Goal: Communication & Community: Answer question/provide support

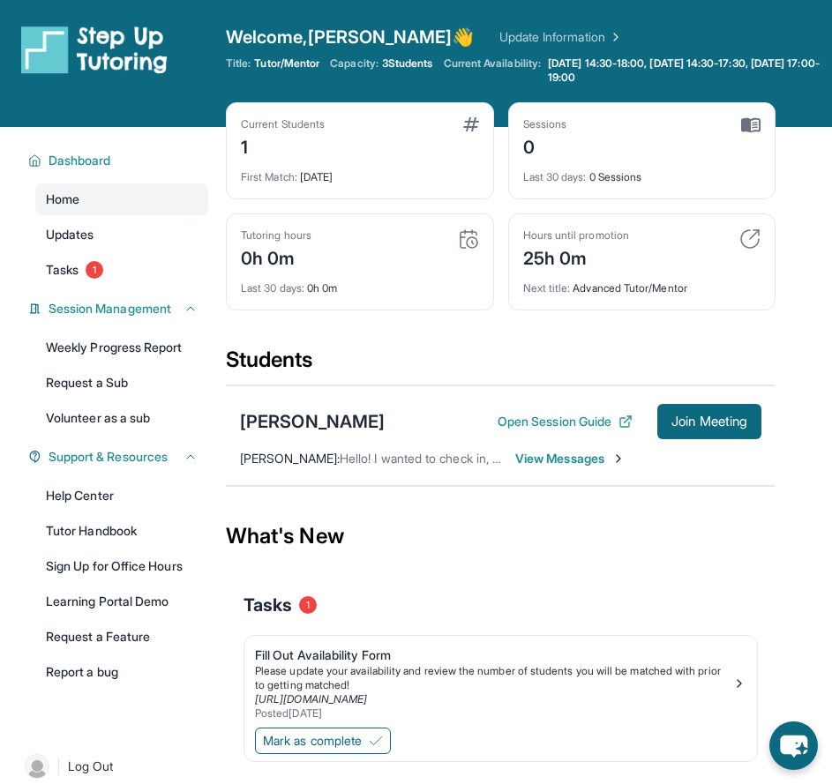
click at [567, 464] on span "View Messages" at bounding box center [570, 459] width 110 height 18
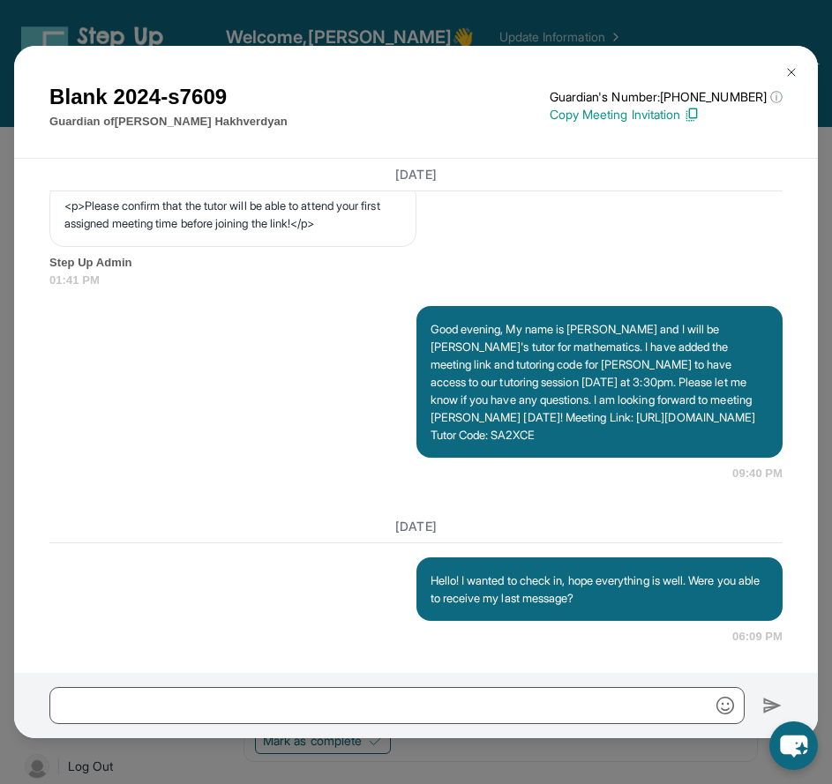
scroll to position [1211, 0]
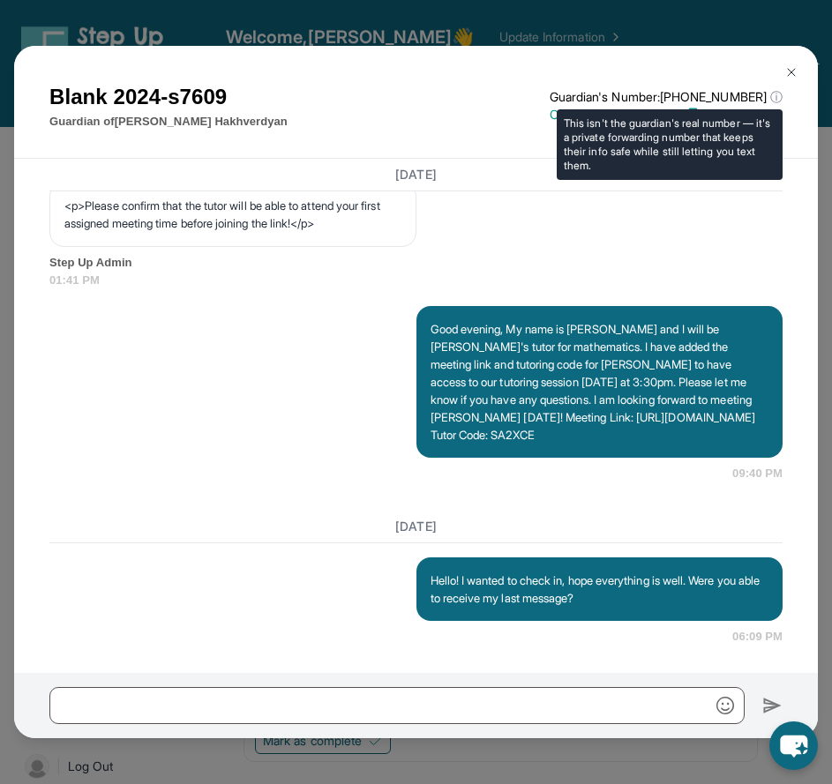
click at [749, 93] on p "Guardian's Number: [PHONE_NUMBER] ⓘ" at bounding box center [665, 97] width 233 height 18
click at [770, 98] on span "ⓘ" at bounding box center [776, 97] width 12 height 18
drag, startPoint x: 766, startPoint y: 96, endPoint x: 677, endPoint y: 98, distance: 89.1
click at [677, 98] on p "Guardian's Number: [PHONE_NUMBER] ⓘ" at bounding box center [665, 97] width 233 height 18
copy p "[PHONE_NUMBER]"
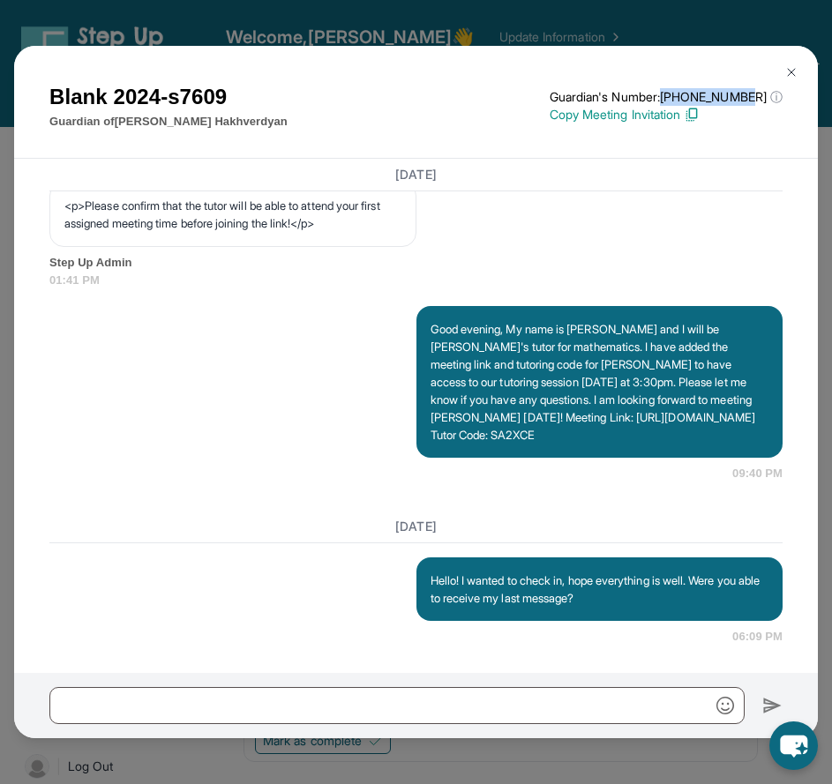
scroll to position [127, 0]
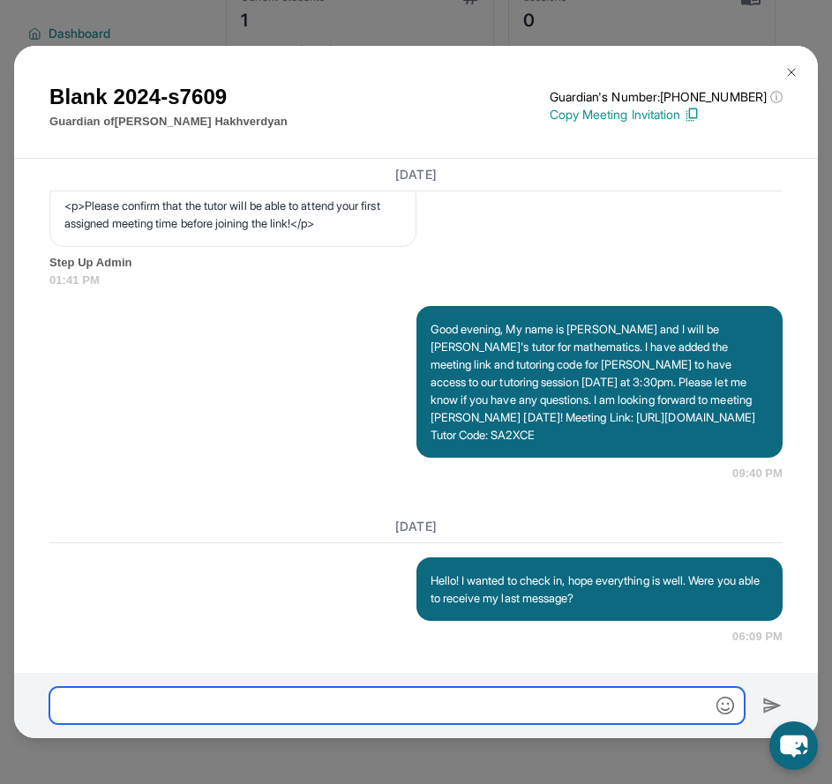
click at [534, 706] on input "text" at bounding box center [396, 705] width 695 height 37
type input "**********"
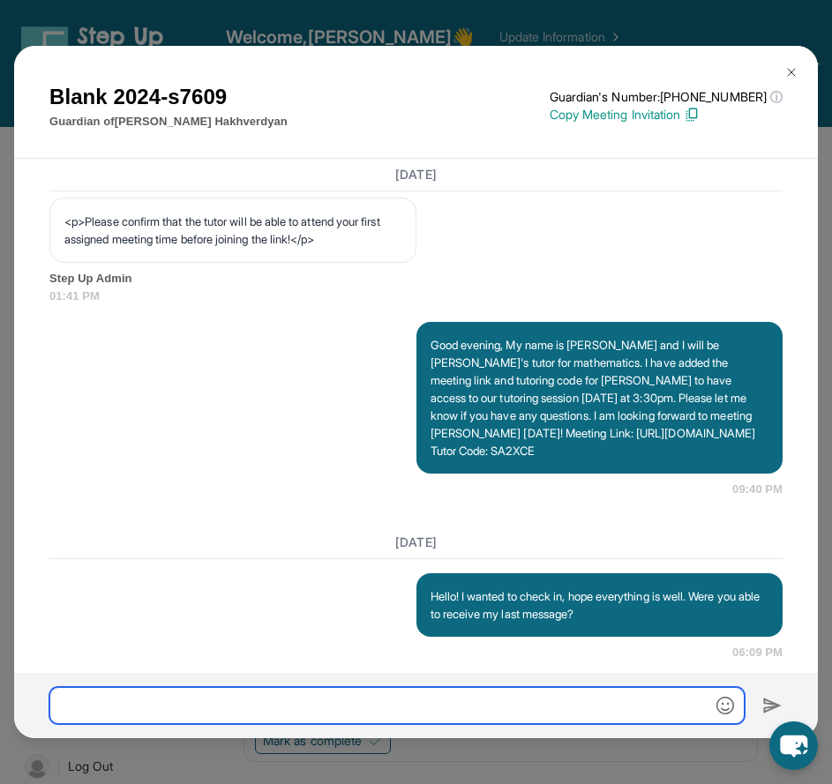
scroll to position [1079, 0]
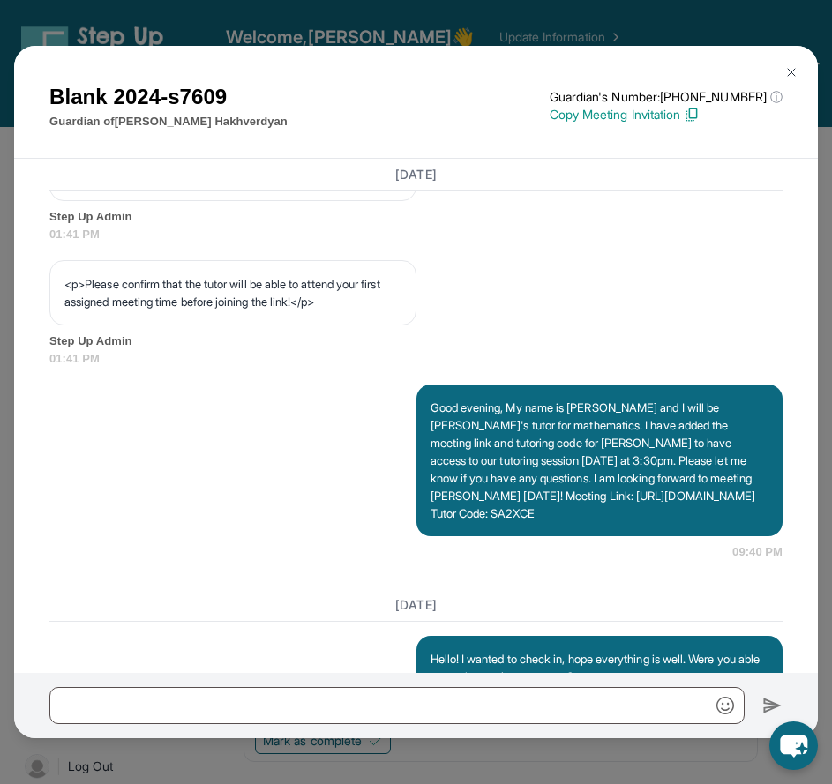
click at [795, 65] on img at bounding box center [791, 72] width 14 height 14
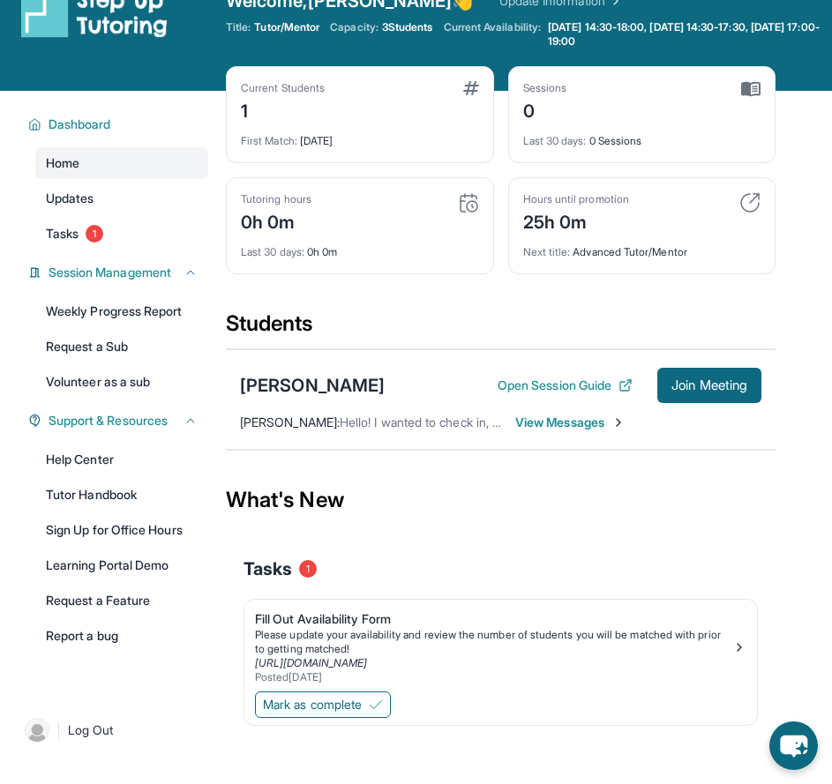
scroll to position [0, 0]
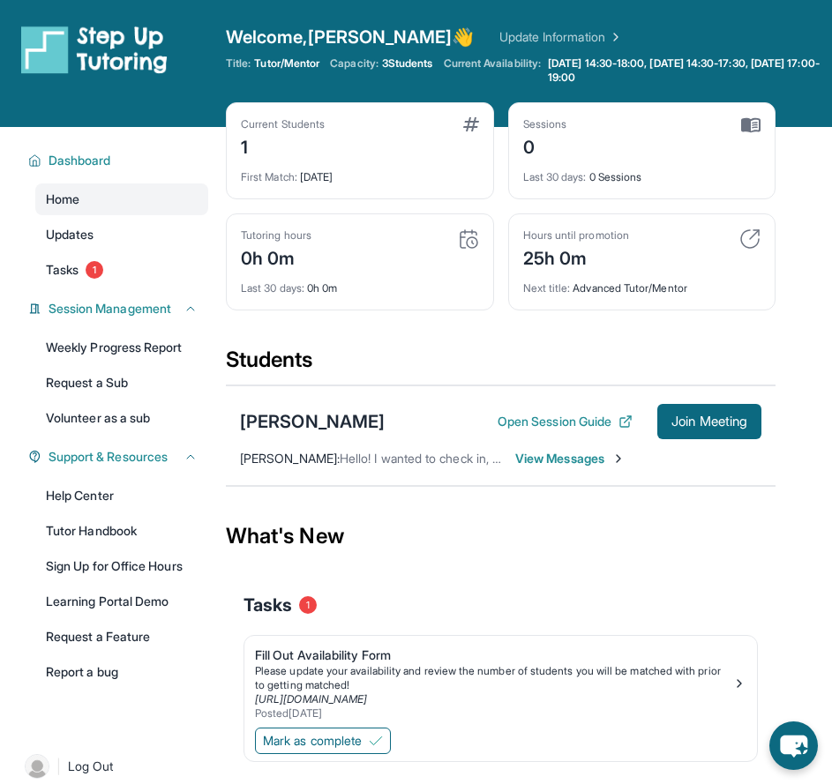
click at [378, 173] on div "First Match : [DATE]" at bounding box center [360, 172] width 238 height 25
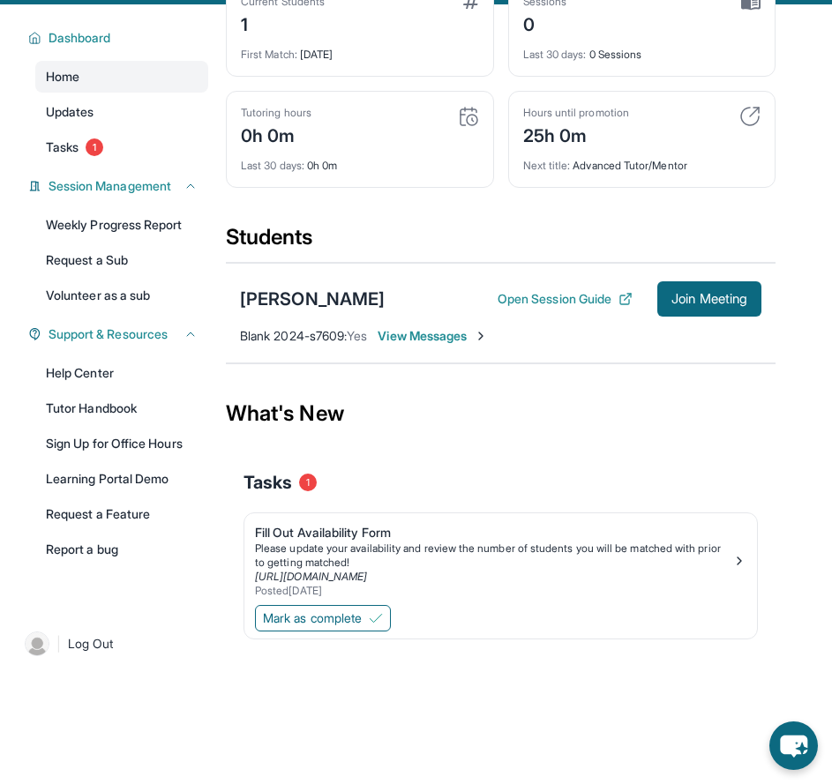
scroll to position [127, 0]
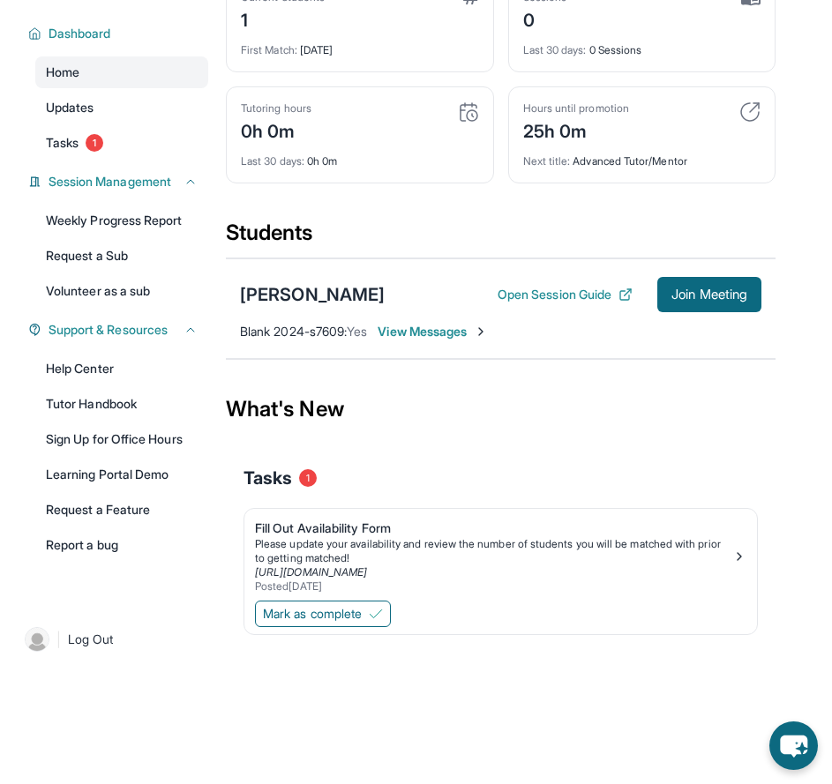
click at [394, 342] on div "Sophia Hakhverdyan Open Session Guide Join Meeting Blank 2024-s7609 : Yes View …" at bounding box center [500, 308] width 549 height 101
click at [404, 335] on span "View Messages" at bounding box center [432, 332] width 110 height 18
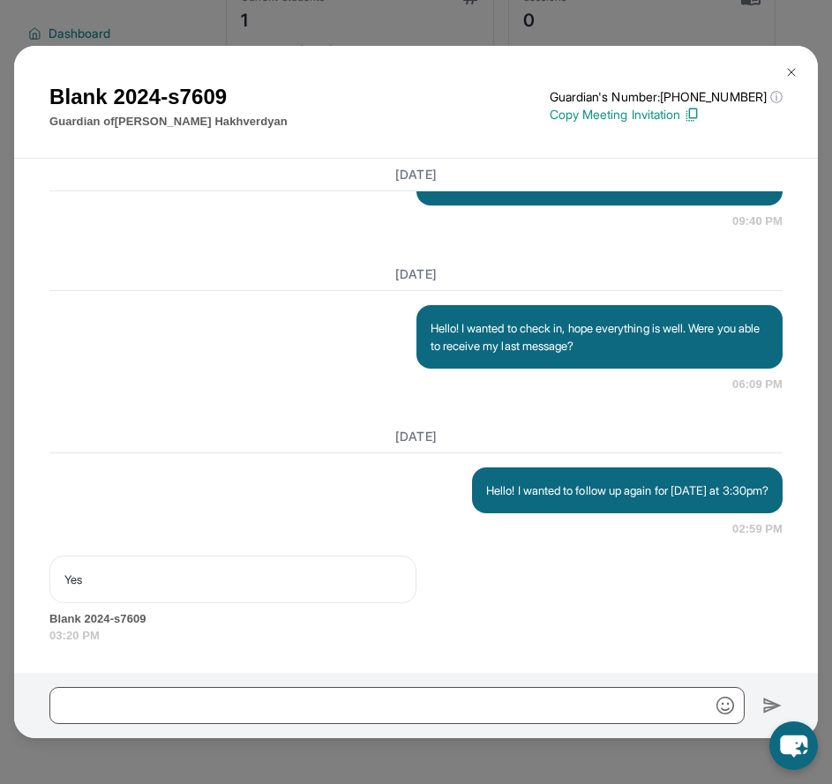
scroll to position [1463, 0]
click at [791, 64] on button at bounding box center [790, 72] width 35 height 35
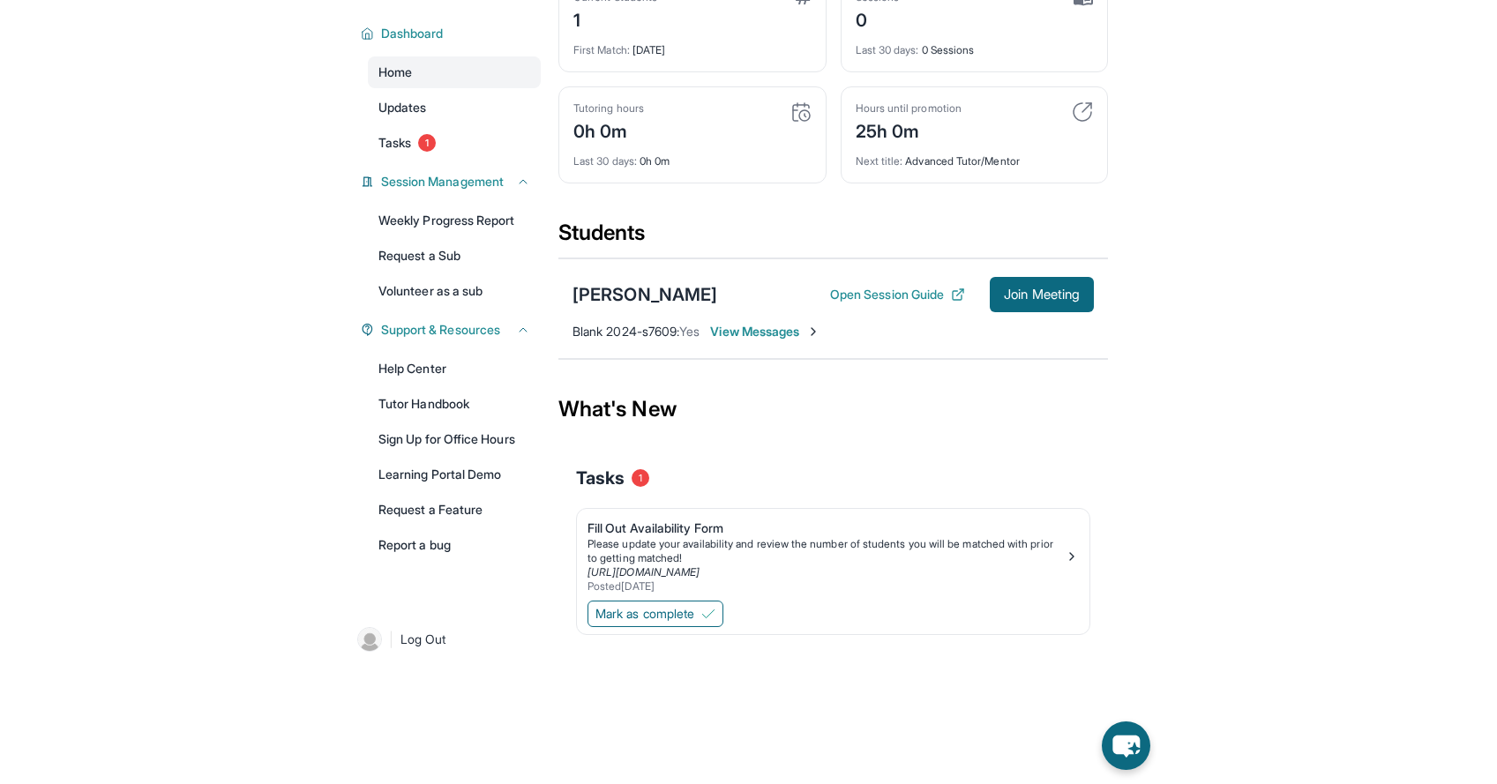
scroll to position [0, 0]
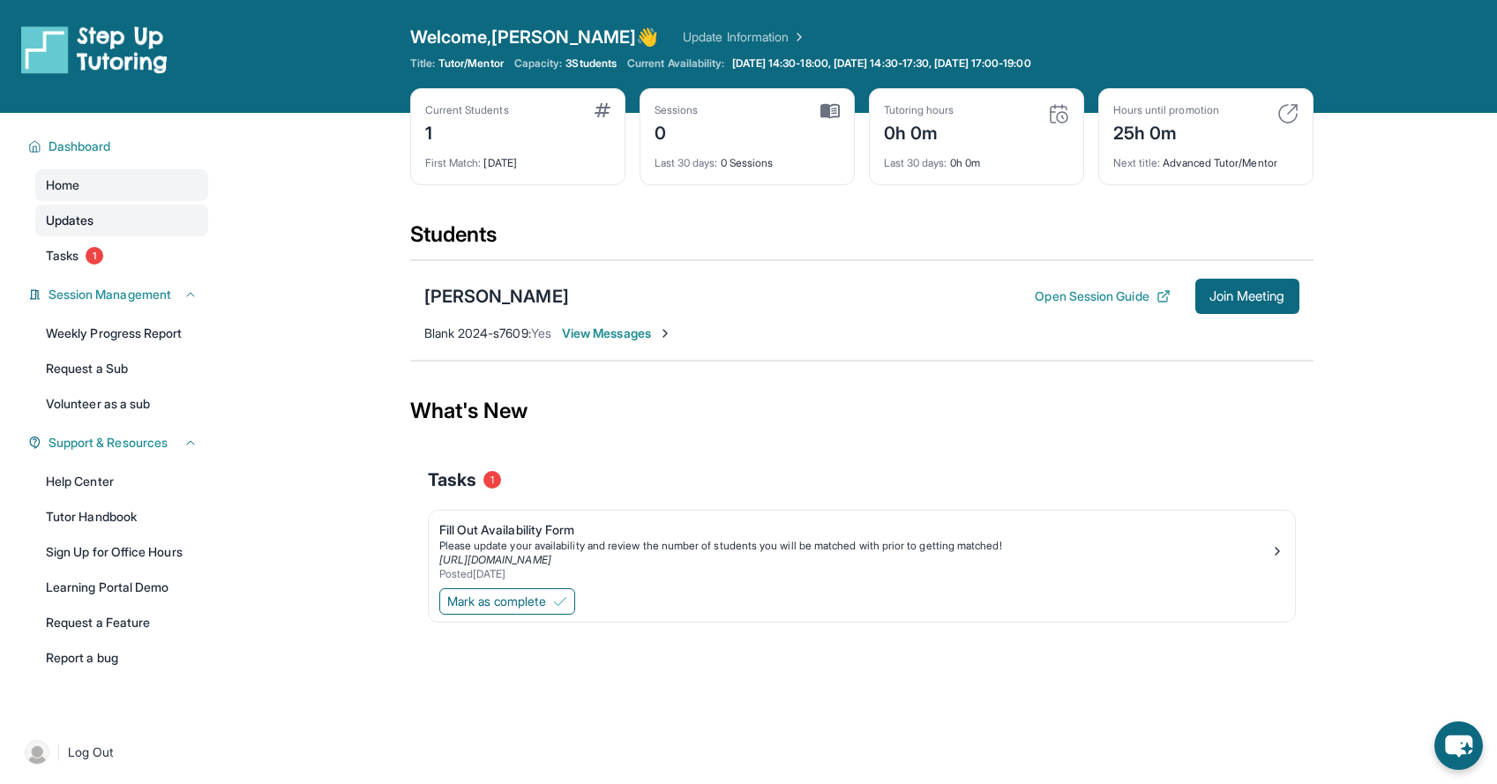
click at [117, 216] on link "Updates" at bounding box center [121, 221] width 173 height 32
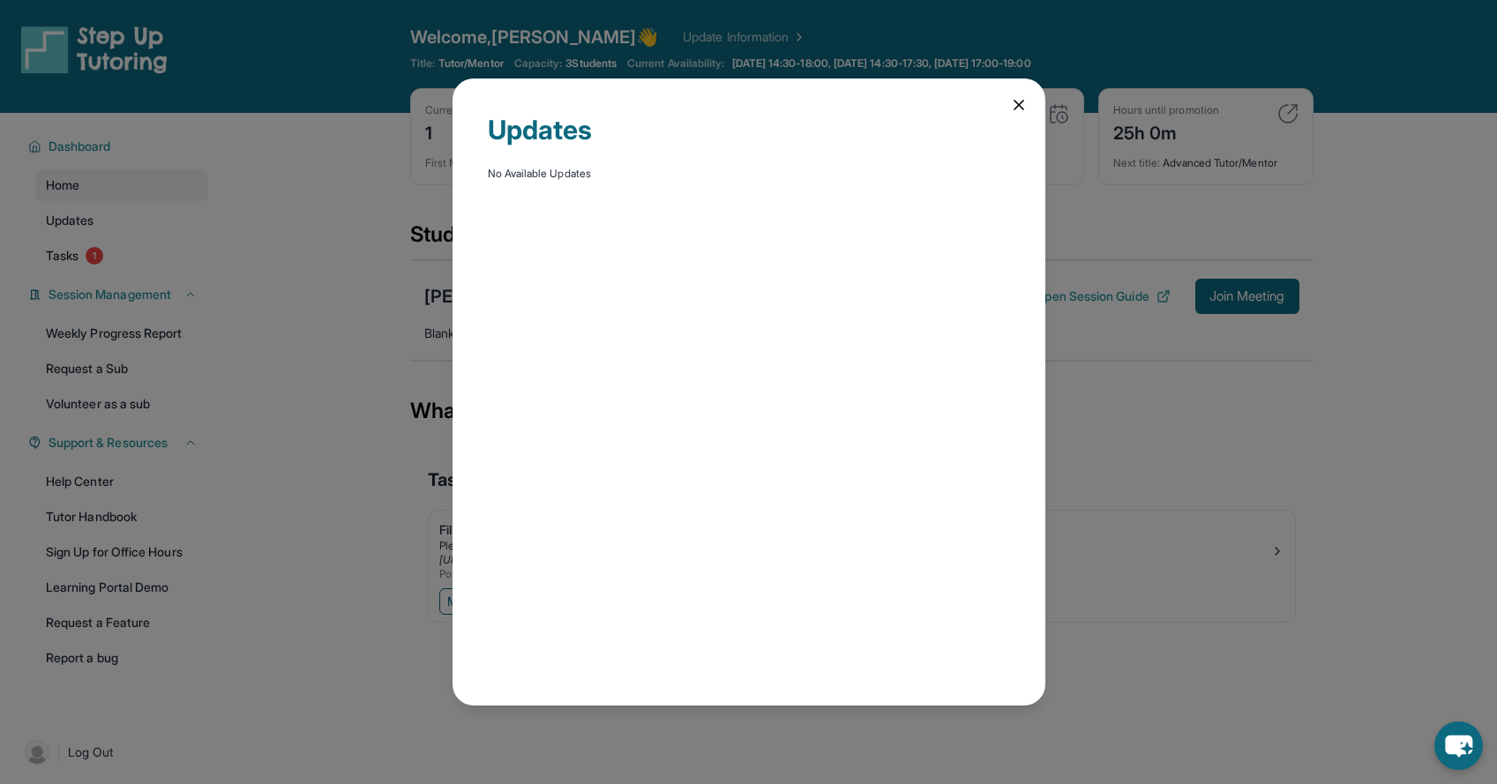
click at [1019, 108] on icon at bounding box center [1019, 105] width 18 height 18
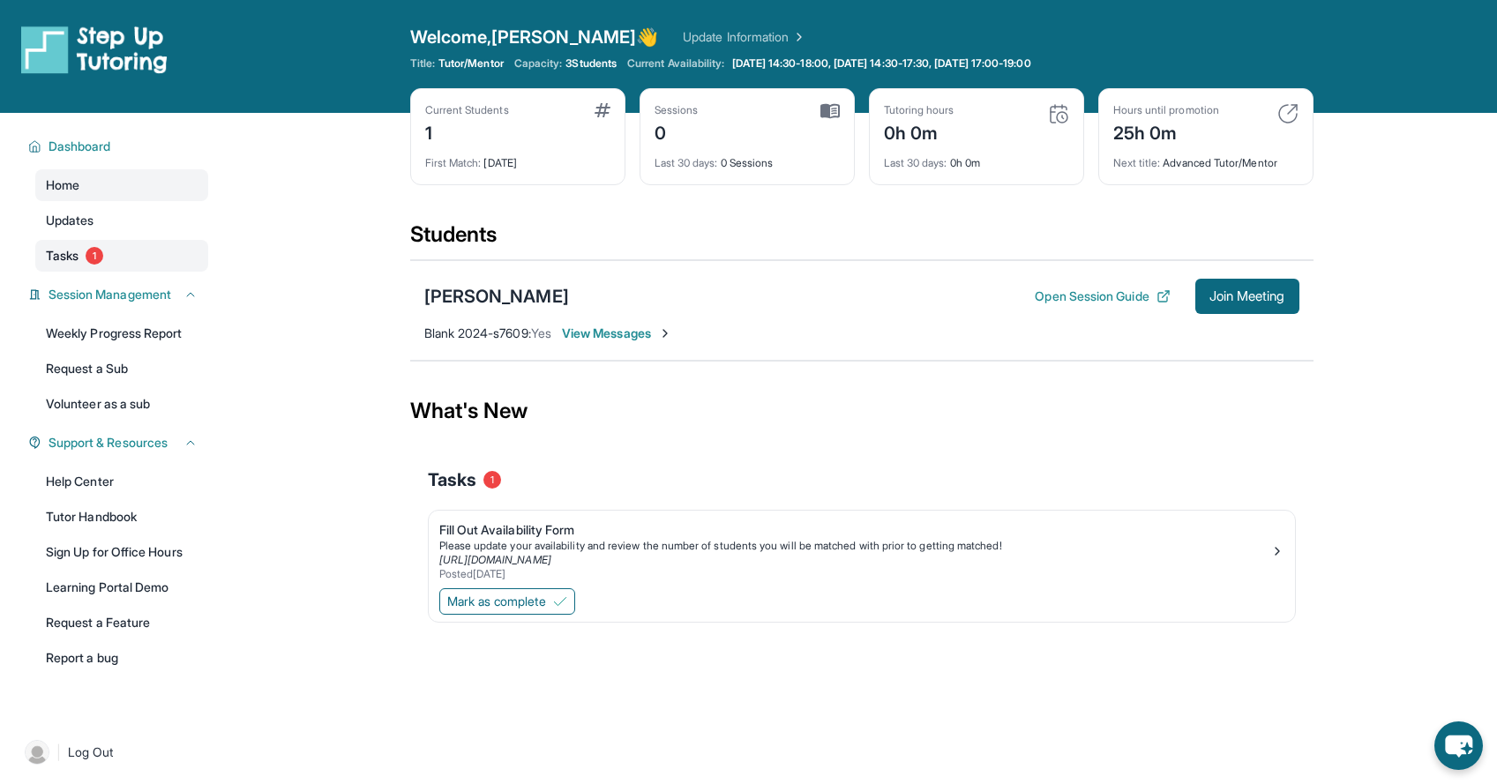
click at [105, 263] on link "Tasks 1" at bounding box center [121, 256] width 173 height 32
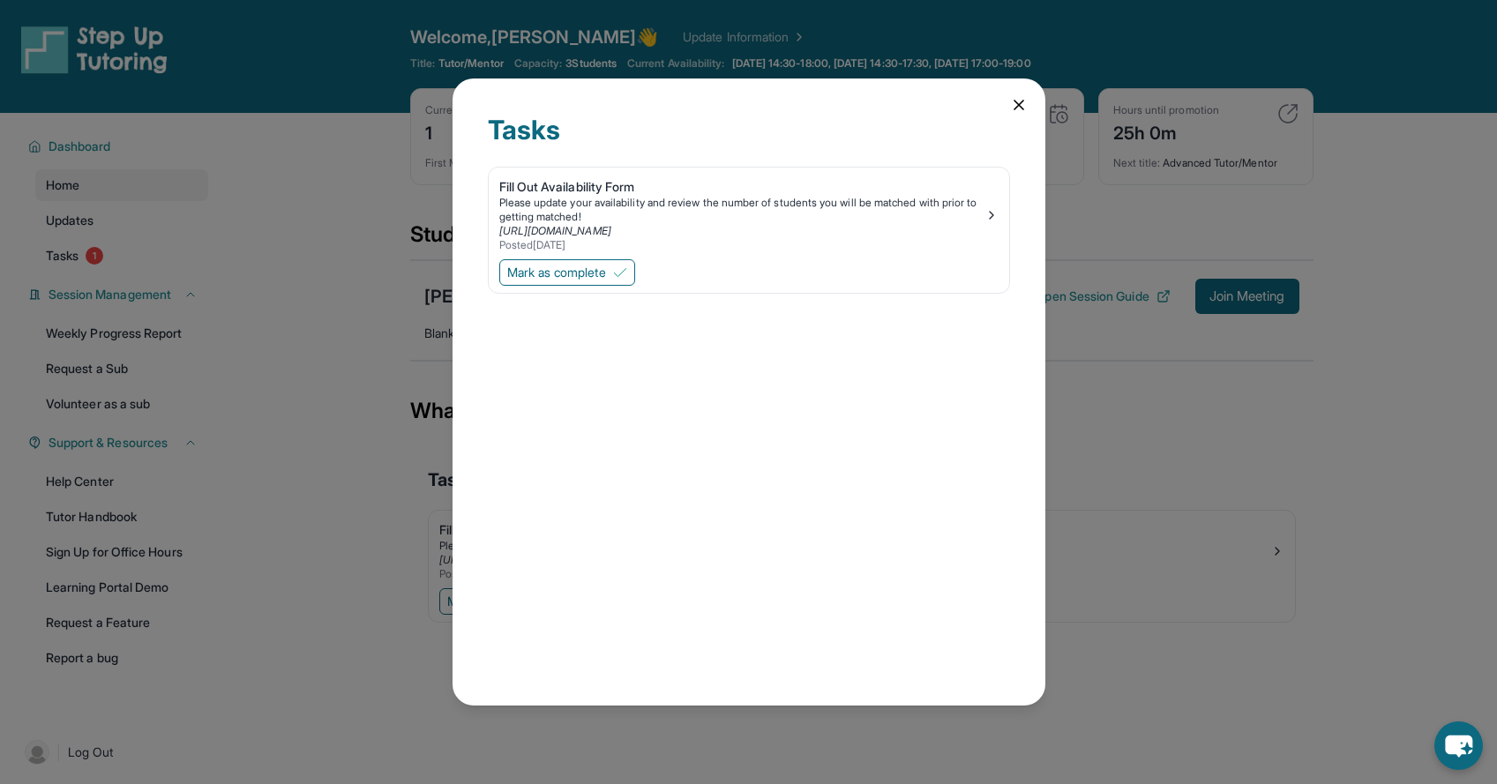
click at [1000, 101] on div "Tasks Fill Out Availability Form Please update your availability and review the…" at bounding box center [748, 391] width 593 height 627
click at [1025, 119] on div "Tasks Fill Out Availability Form Please update your availability and review the…" at bounding box center [748, 391] width 593 height 627
click at [1020, 114] on div "Tasks Fill Out Availability Form Please update your availability and review the…" at bounding box center [748, 391] width 593 height 627
click at [1013, 102] on icon at bounding box center [1019, 105] width 18 height 18
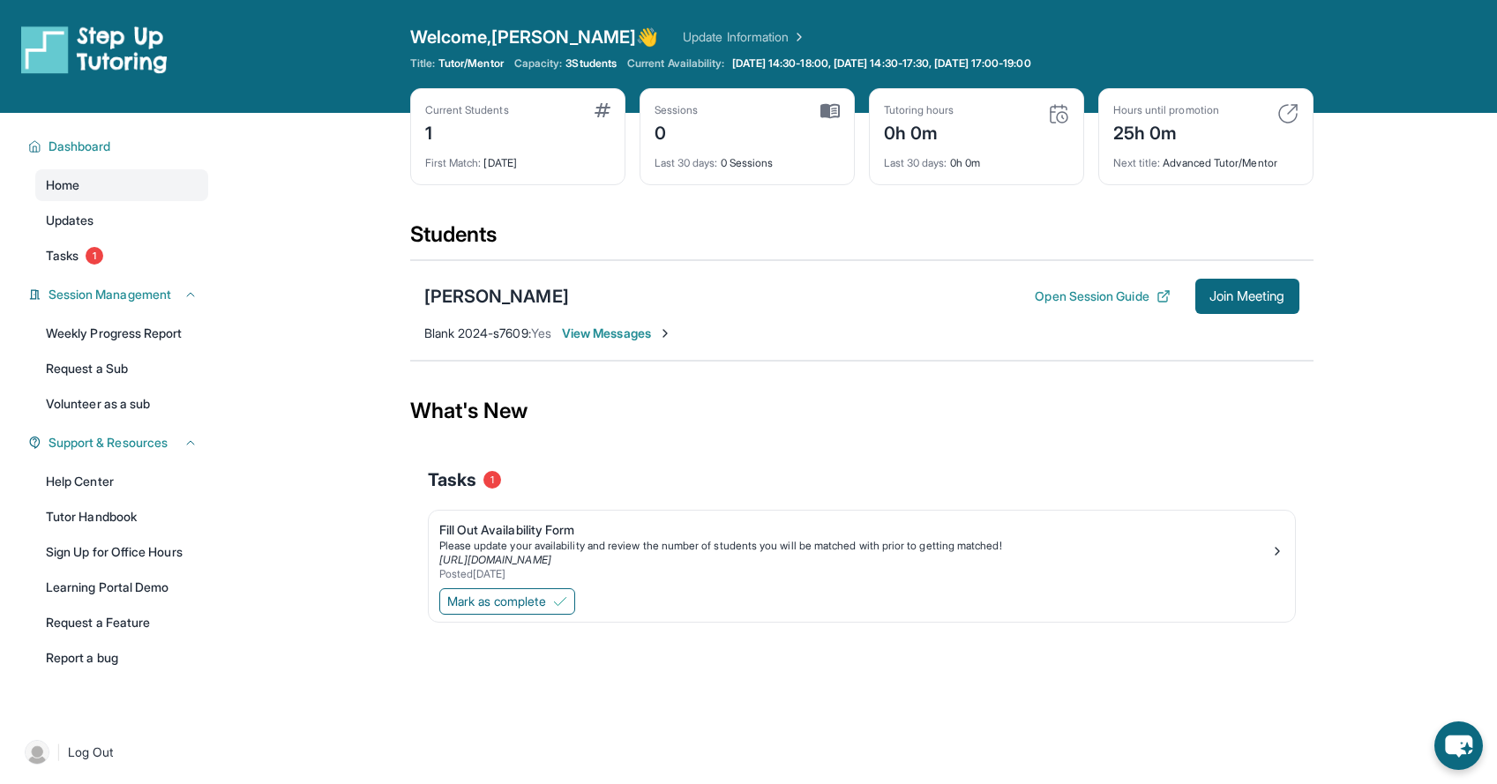
click at [491, 153] on div "First Match : [DATE]" at bounding box center [517, 158] width 185 height 25
click at [153, 484] on link "Help Center" at bounding box center [121, 482] width 173 height 32
click at [569, 292] on div "[PERSON_NAME]" at bounding box center [496, 296] width 145 height 25
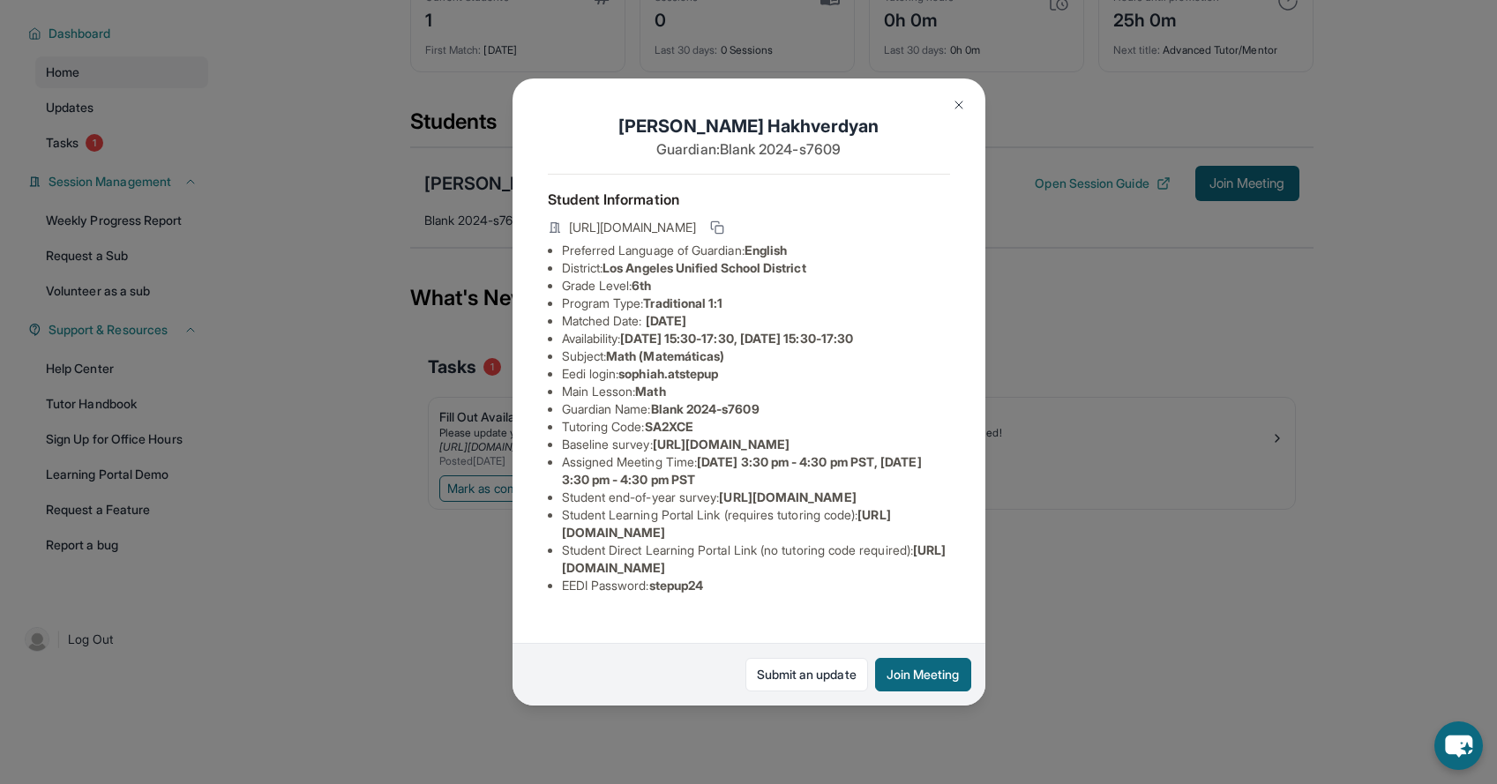
scroll to position [97, 0]
click at [959, 108] on img at bounding box center [959, 105] width 14 height 14
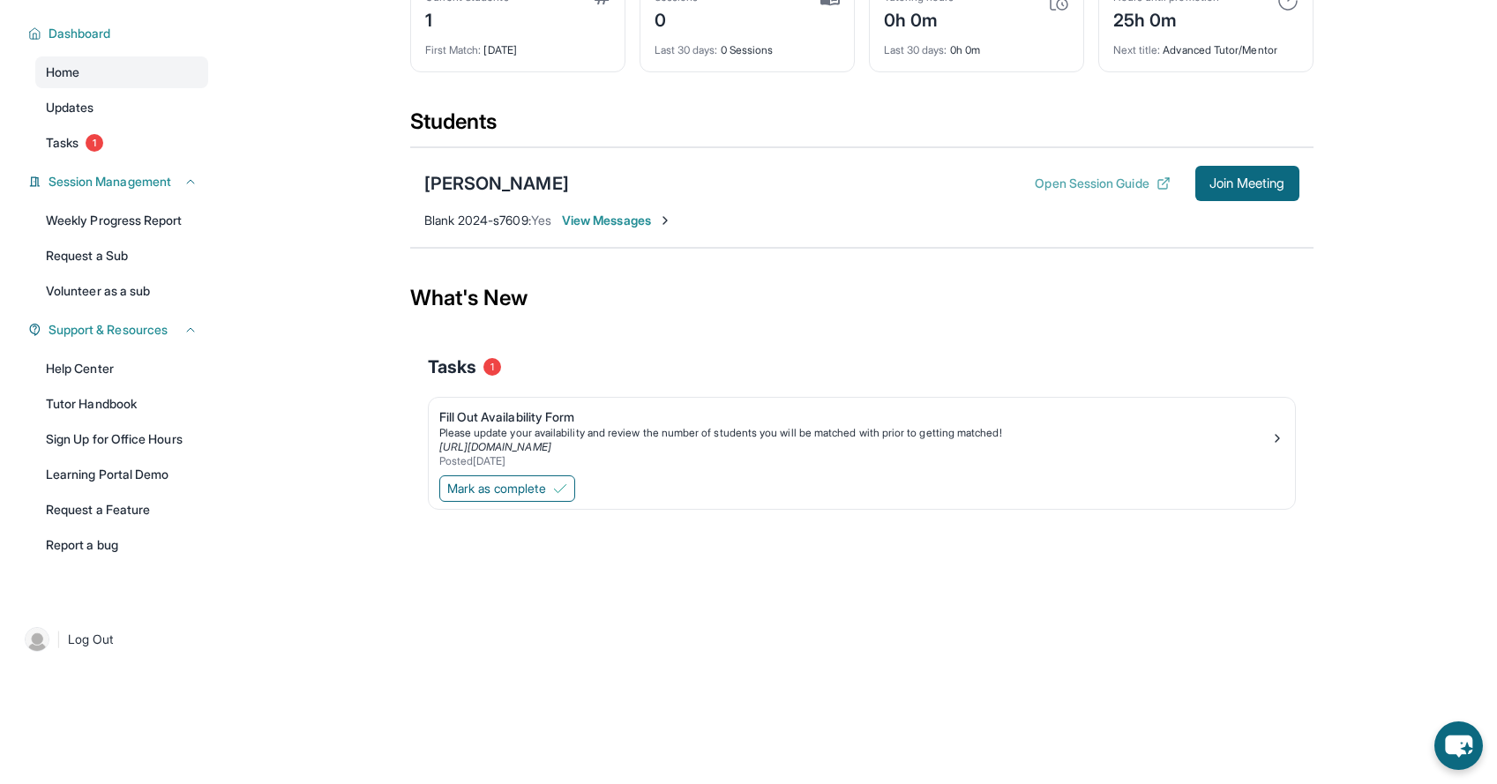
click at [1099, 191] on button "Open Session Guide" at bounding box center [1101, 184] width 135 height 18
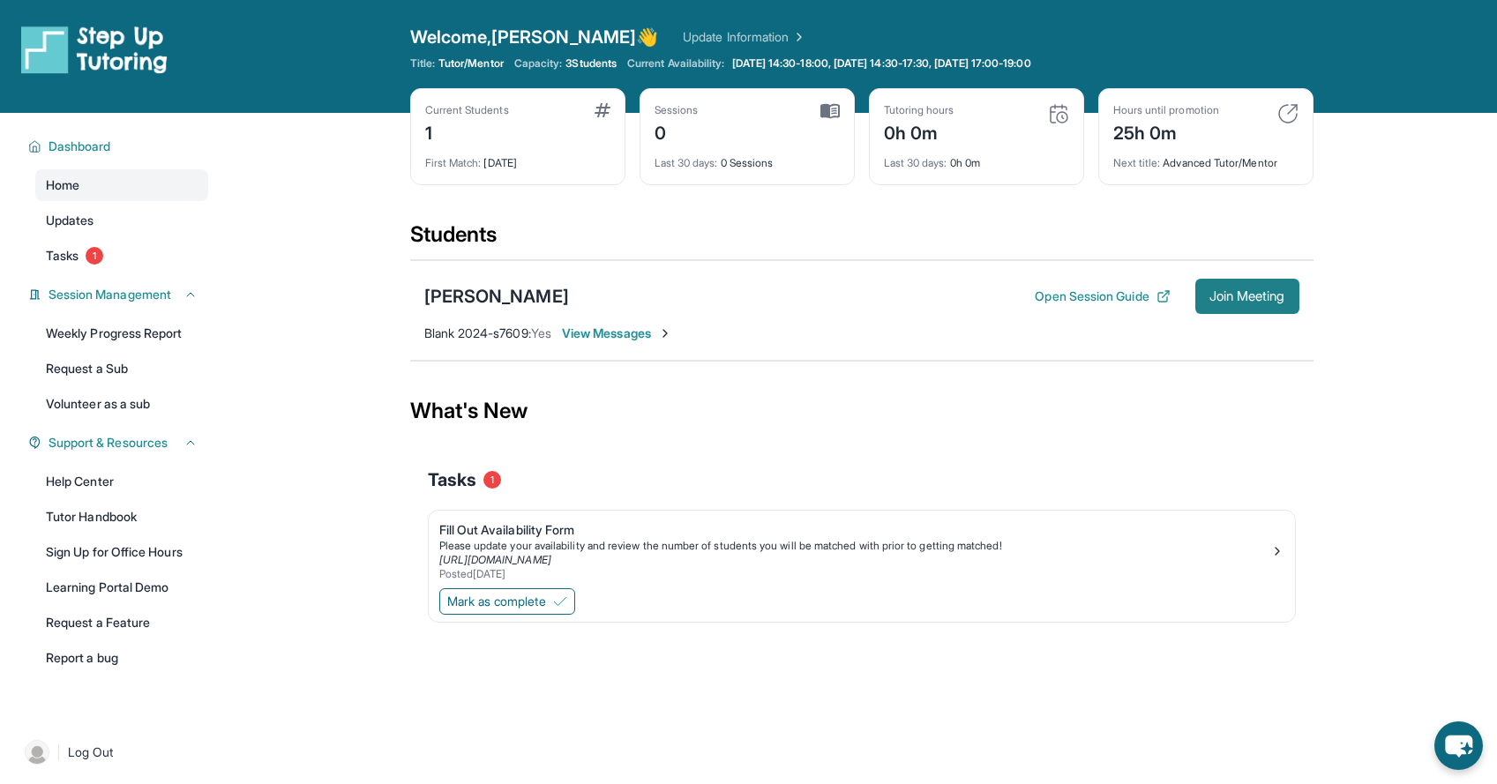
click at [1218, 294] on span "Join Meeting" at bounding box center [1247, 296] width 76 height 11
click at [643, 343] on div "Sophia Hakhverdyan Open Session Guide Join Meeting Blank 2024-s7609 : Yes View …" at bounding box center [861, 310] width 903 height 101
click at [643, 331] on span "View Messages" at bounding box center [617, 334] width 110 height 18
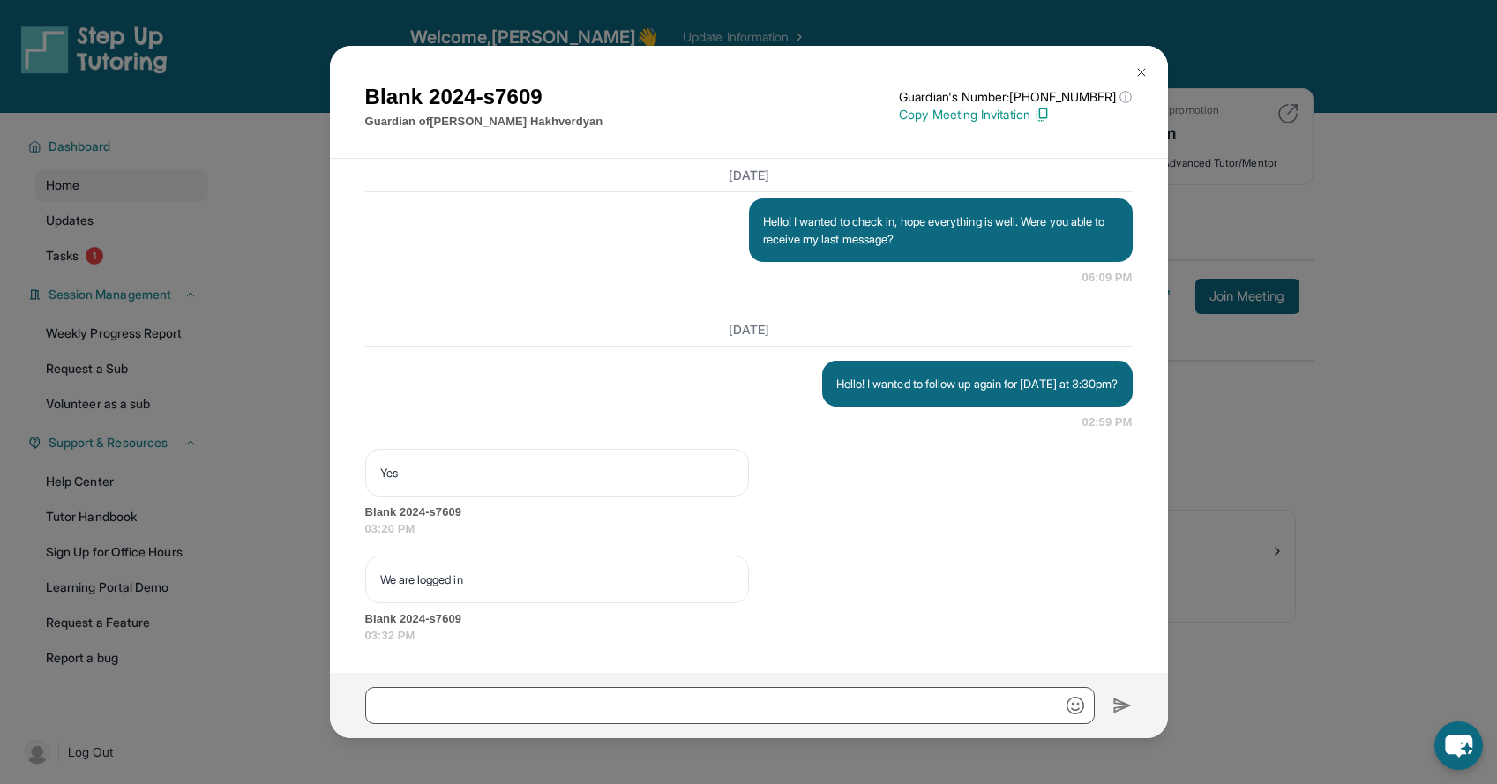
scroll to position [1552, 0]
click at [1142, 73] on img at bounding box center [1141, 72] width 14 height 14
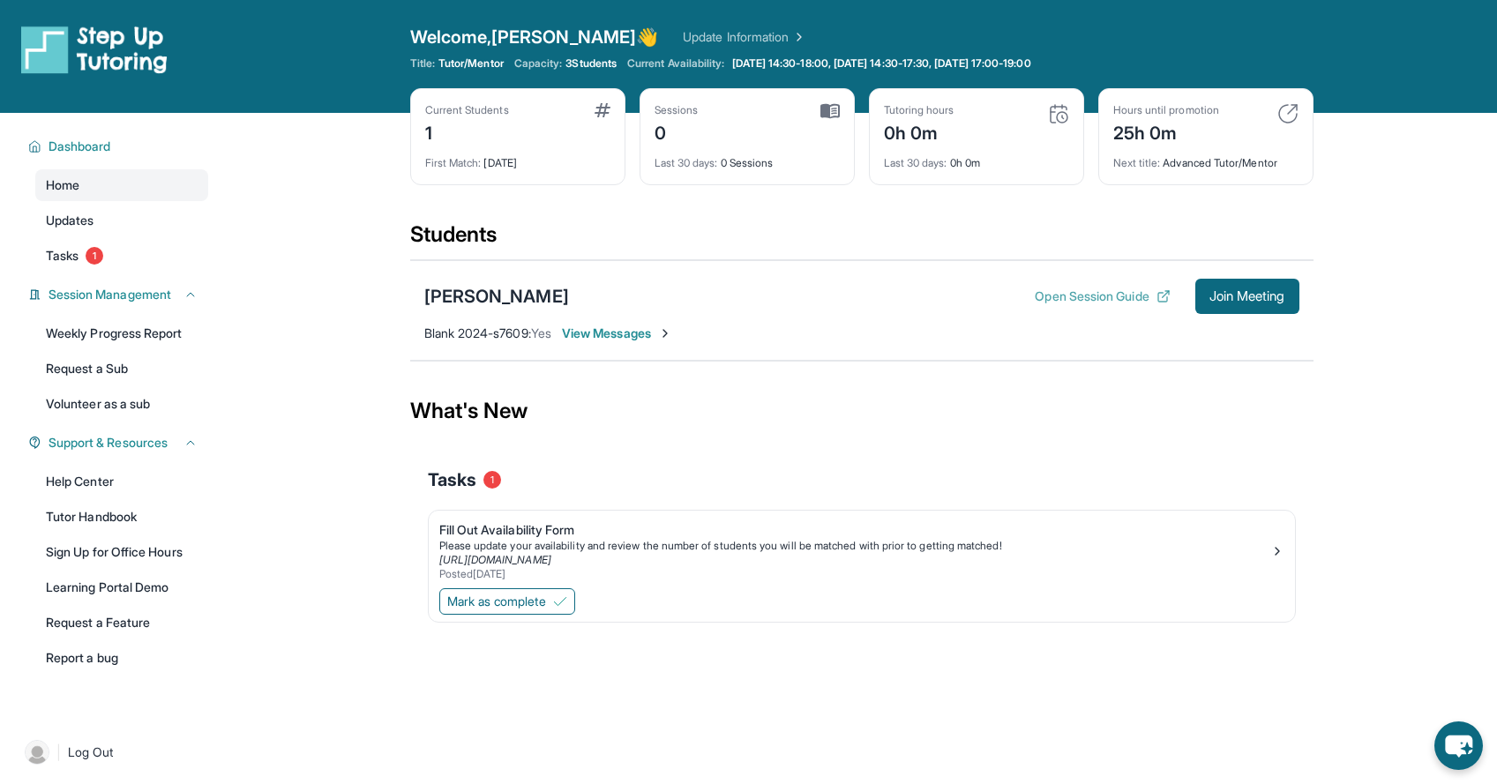
click at [1099, 301] on button "Open Session Guide" at bounding box center [1101, 296] width 135 height 18
